Goal: Task Accomplishment & Management: Manage account settings

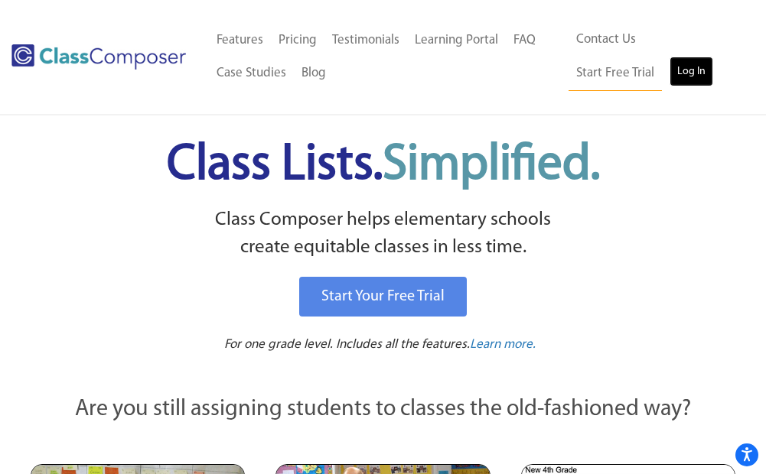
click at [669, 79] on link "Log In" at bounding box center [691, 72] width 44 height 31
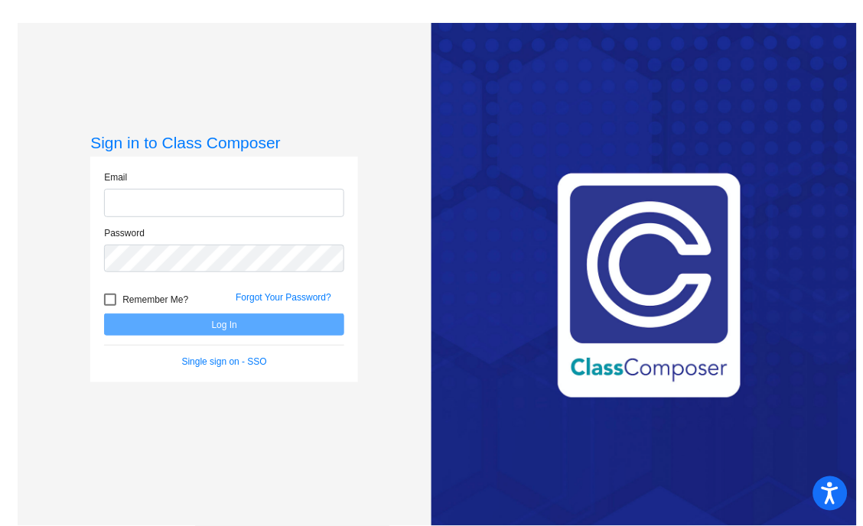
click at [124, 204] on input "email" at bounding box center [224, 203] width 240 height 28
type input "[EMAIL_ADDRESS][DOMAIN_NAME]"
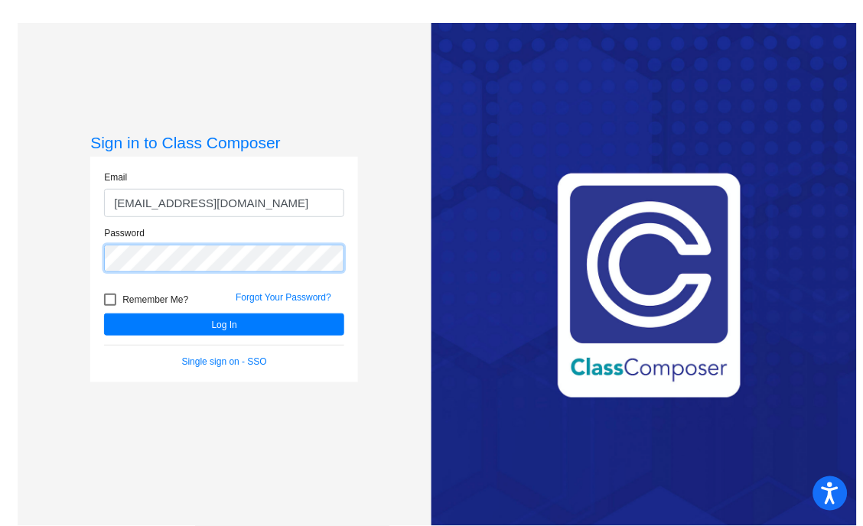
click at [104, 314] on button "Log In" at bounding box center [224, 325] width 240 height 22
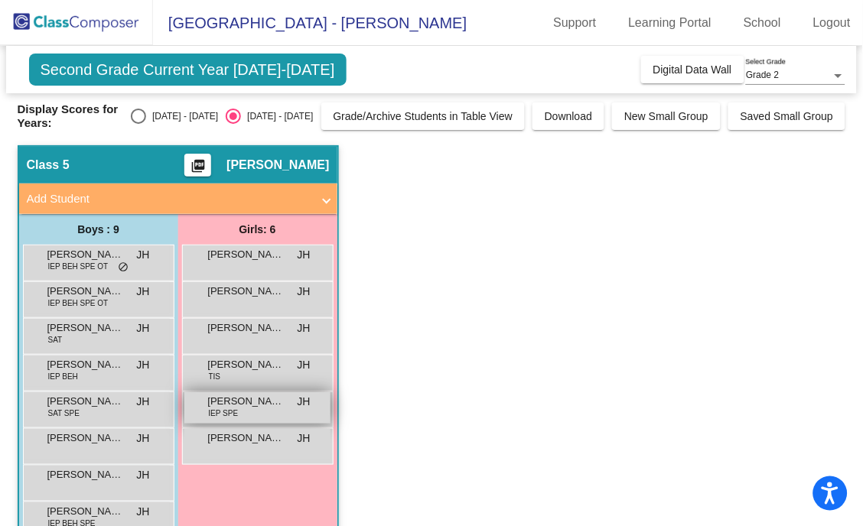
click at [210, 406] on span "[PERSON_NAME]" at bounding box center [246, 401] width 77 height 15
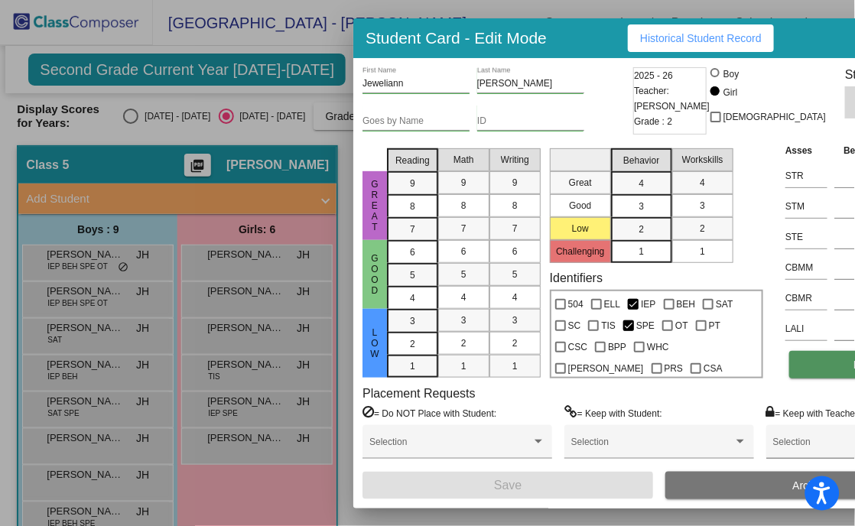
click at [803, 358] on button "Notes" at bounding box center [868, 365] width 157 height 28
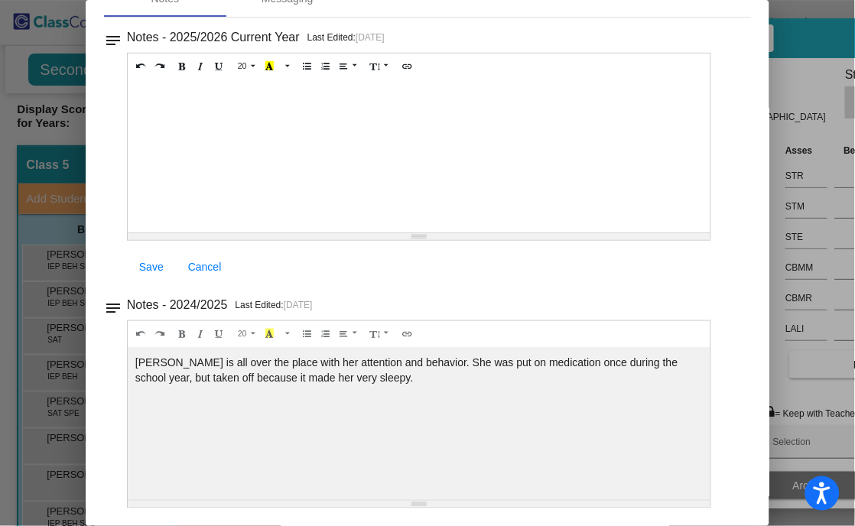
scroll to position [88, 0]
